Goal: Information Seeking & Learning: Check status

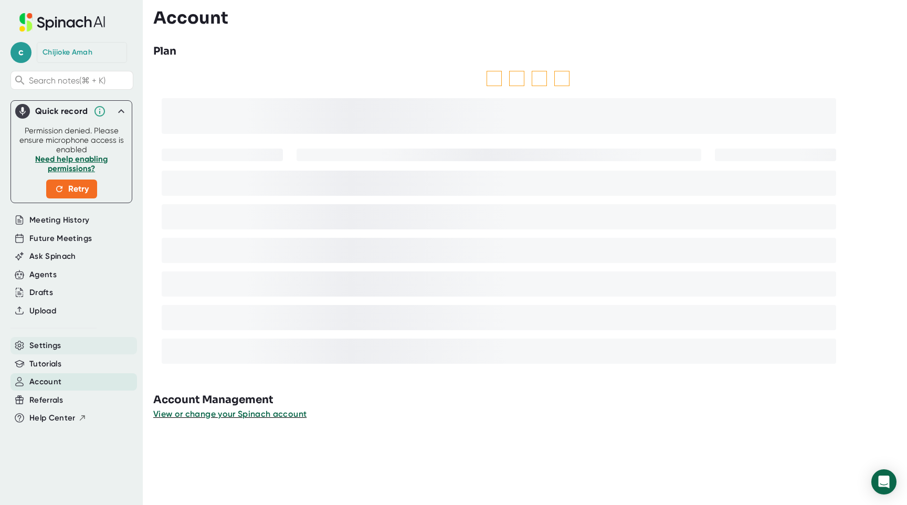
click at [67, 341] on div "Settings" at bounding box center [73, 345] width 126 height 17
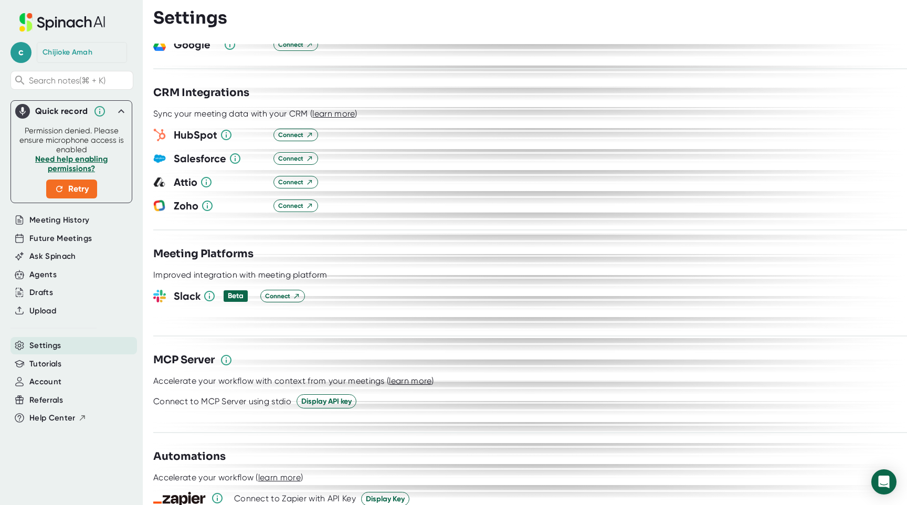
scroll to position [1111, 0]
click at [51, 379] on span "Account" at bounding box center [45, 382] width 32 height 12
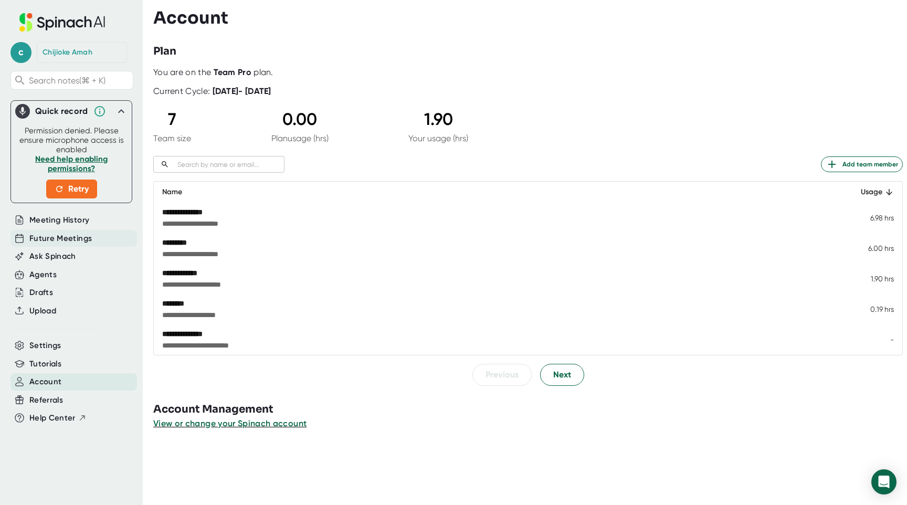
click at [83, 240] on span "Future Meetings" at bounding box center [60, 238] width 62 height 12
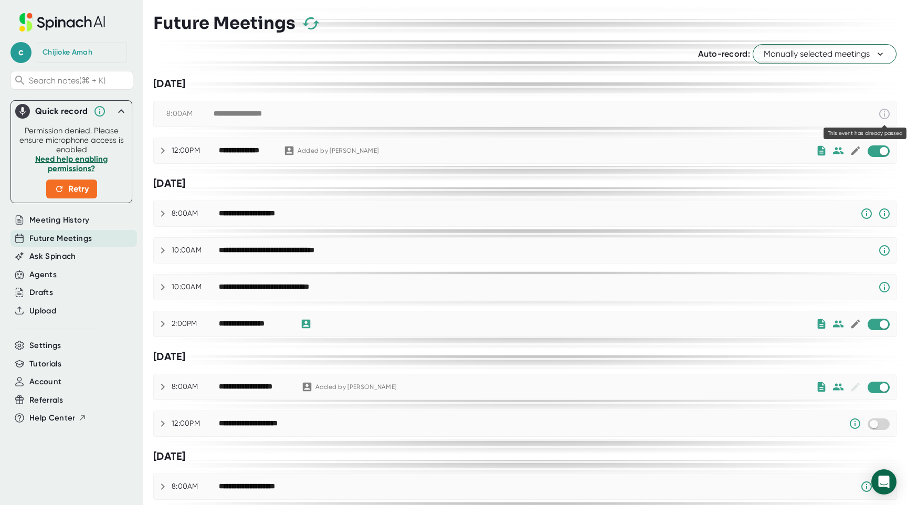
click at [888, 113] on icon at bounding box center [884, 114] width 13 height 13
click at [77, 221] on span "Meeting History" at bounding box center [59, 220] width 60 height 12
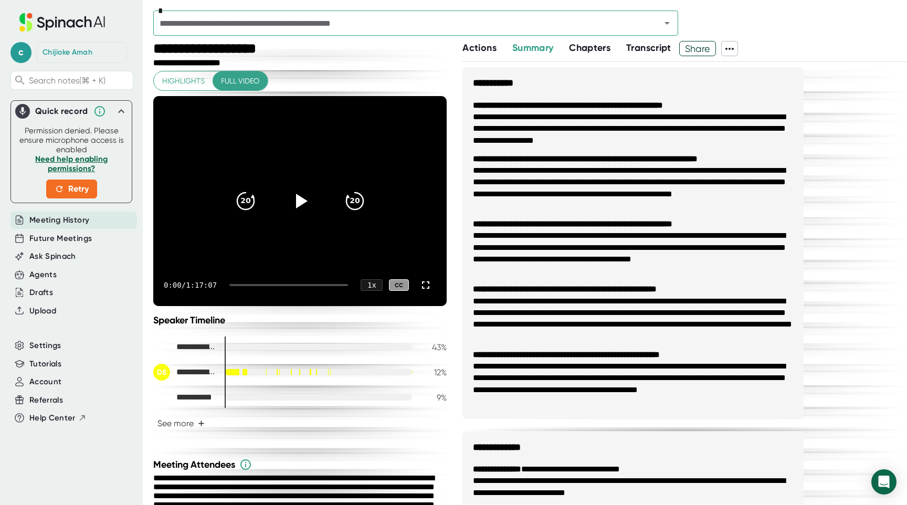
click at [736, 46] on icon at bounding box center [729, 49] width 13 height 13
click at [777, 35] on div at bounding box center [453, 252] width 907 height 505
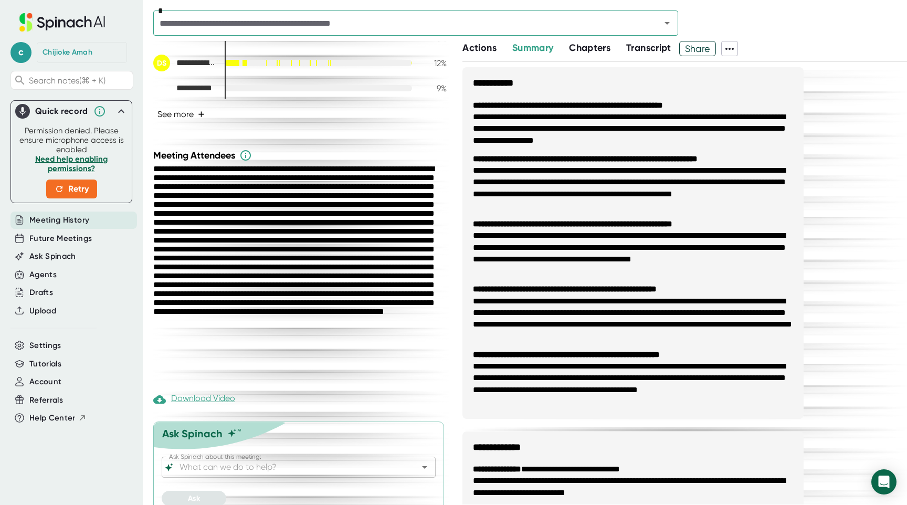
scroll to position [321, 0]
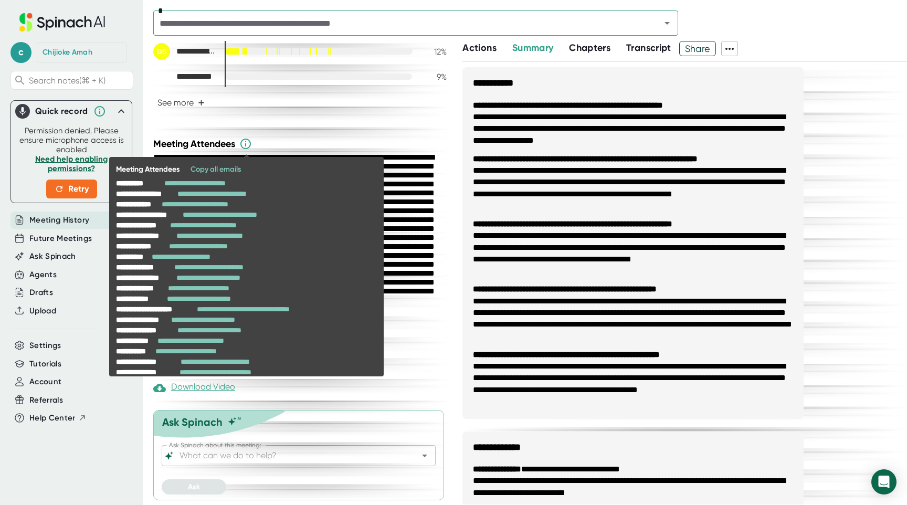
click at [246, 145] on icon at bounding box center [245, 143] width 13 height 13
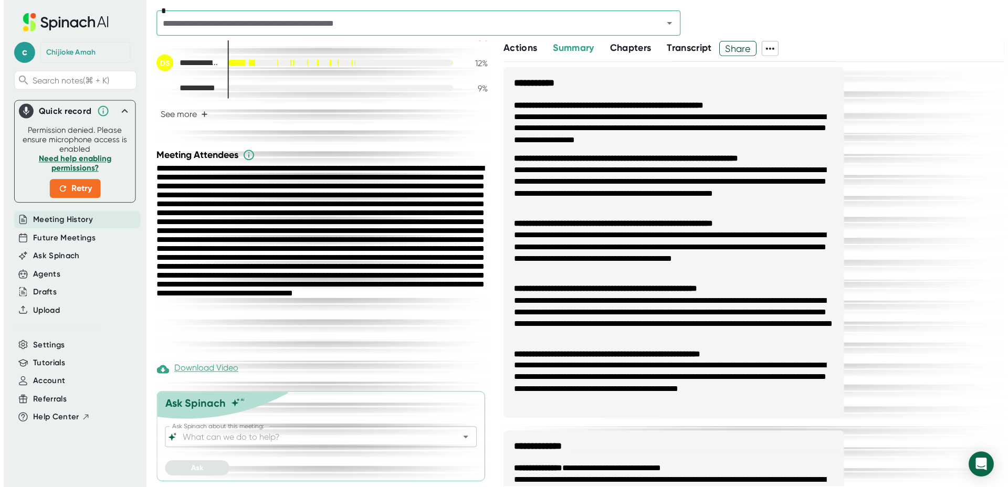
scroll to position [303, 0]
